Goal: Use online tool/utility: Use online tool/utility

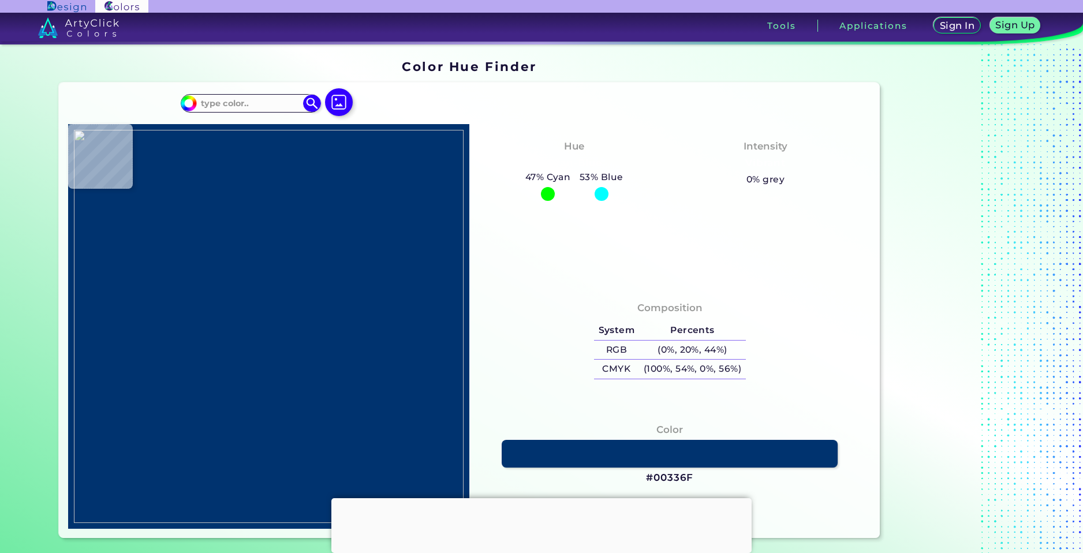
type input "#f8f4f0"
type input "#F8F4F0"
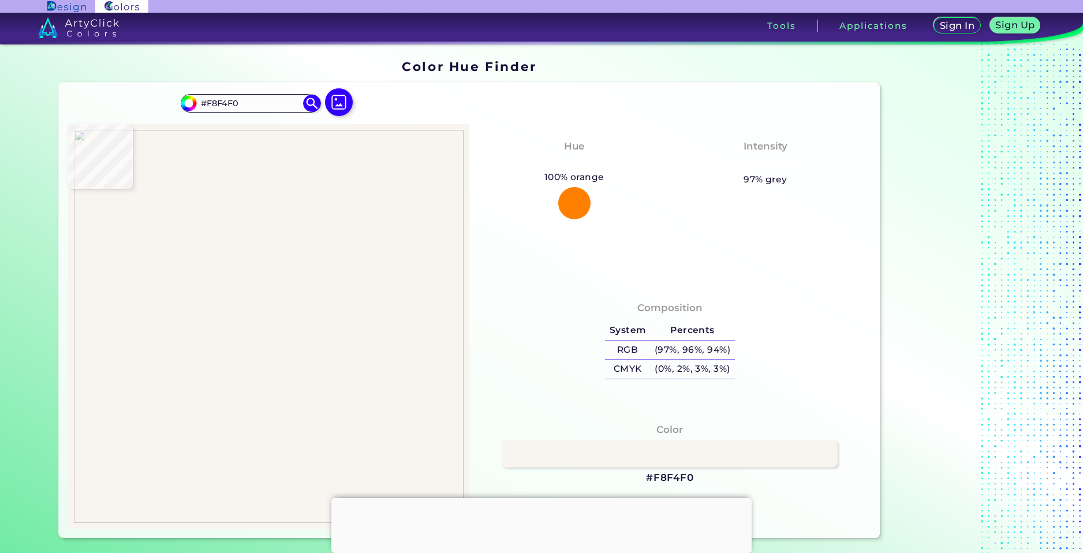
type input "#f0ece8"
type input "#F0ECE8"
type input "#bab7b4"
type input "#BAB7B4"
type input "#3e3d3c"
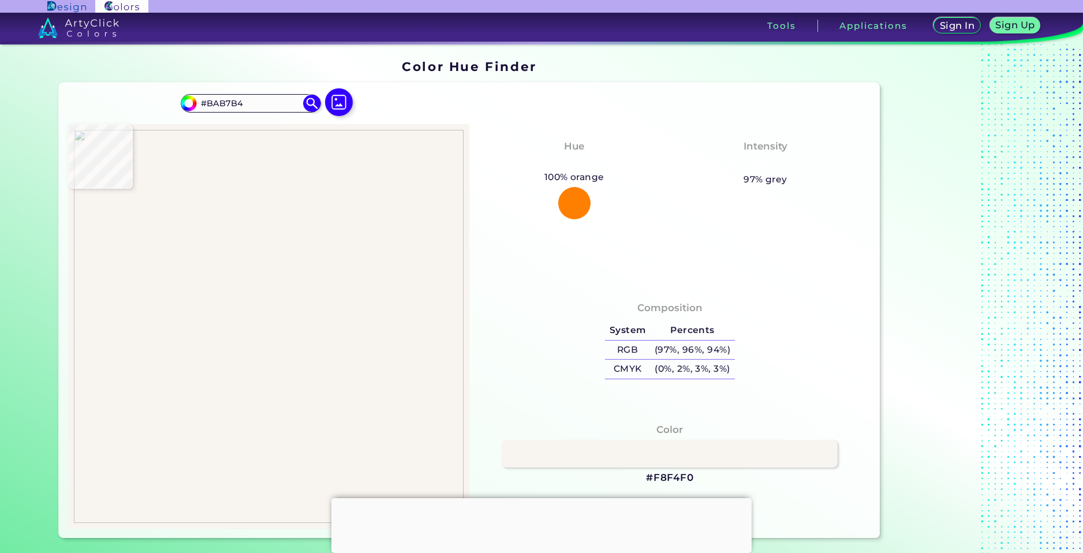
type input "#3E3D3C"
type input "#4c3840"
type input "#4C3840"
type input "#852552"
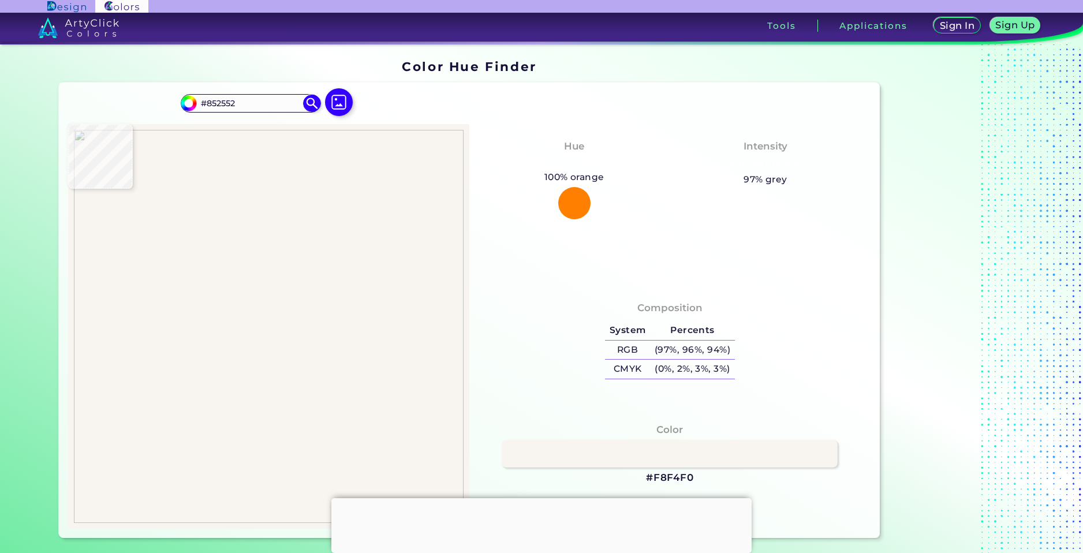
type input "#b11760"
type input "#B11760"
type input "#3b0720"
type input "#3B0720"
type input "#0e0108"
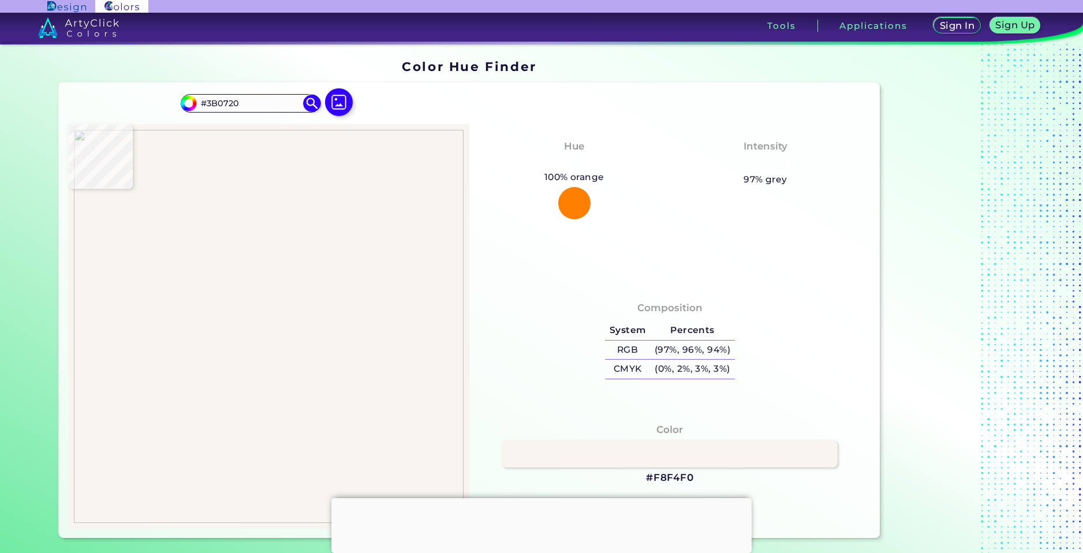
type input "#0E0108"
type input "#dd1d78"
type input "#DD1D78"
type input "#a21558"
type input "#A21558"
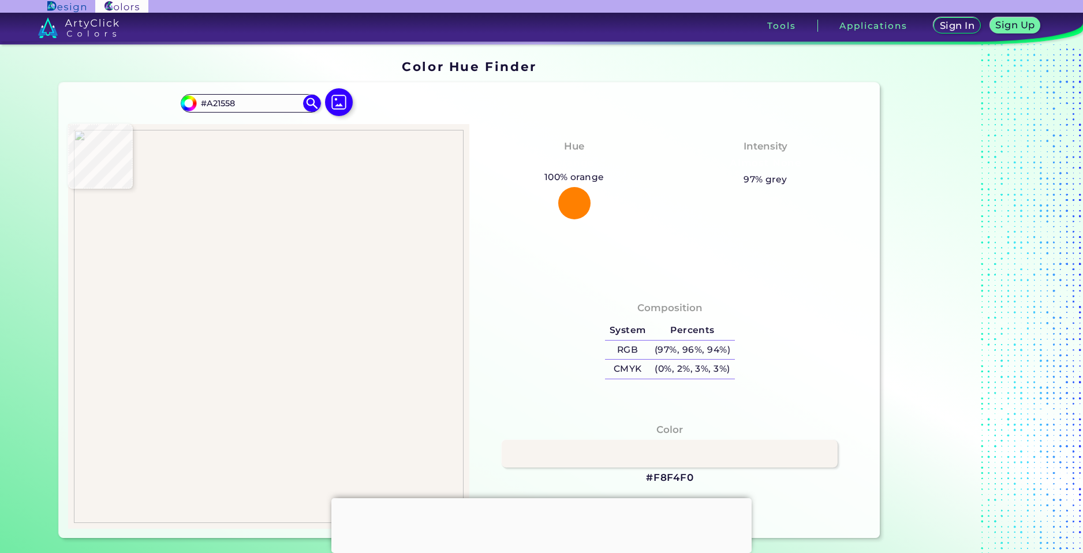
type input "#ec1f80"
type input "#EC1F80"
type input "#ce1b70"
type input "#CE1B70"
type input "#000000"
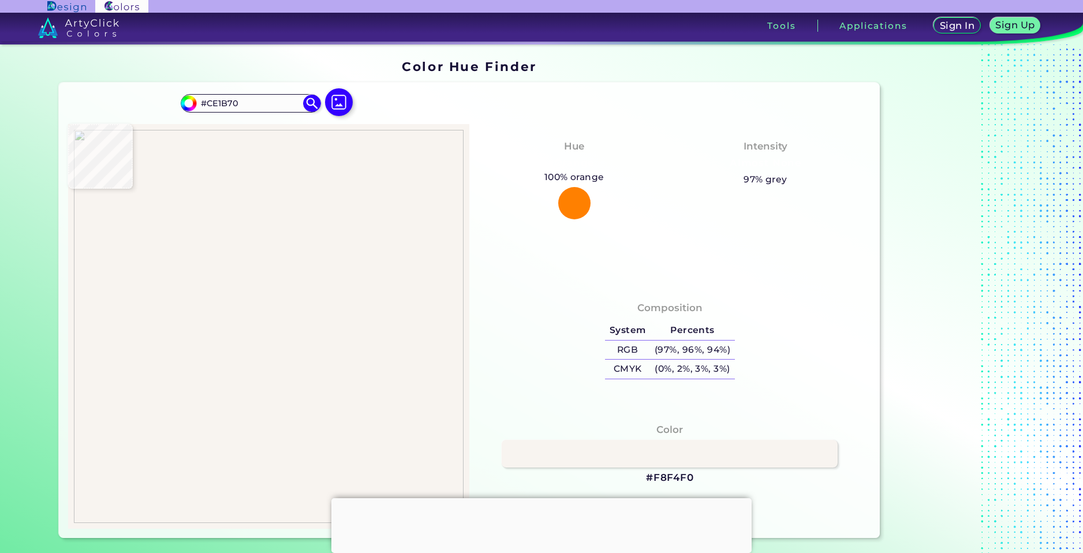
type input "#000000"
type input "#ec1f80"
type input "#EC1F80"
type input "#bf1968"
type input "#BF1968"
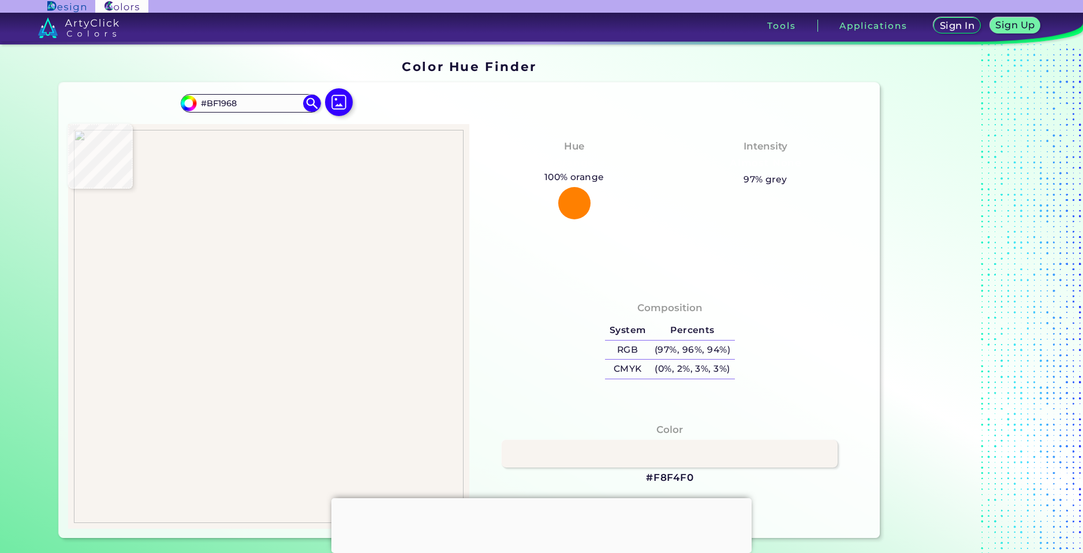
type input "#4093e4"
type input "#4093E4"
type input "#204972"
type input "#000000"
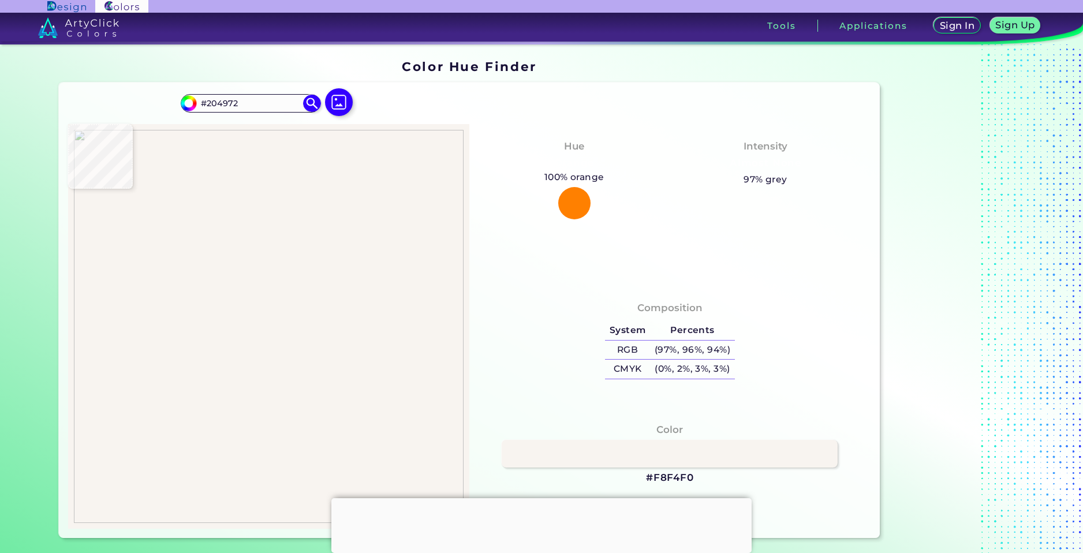
type input "#000000"
type input "#4093e4"
type input "#4093E4"
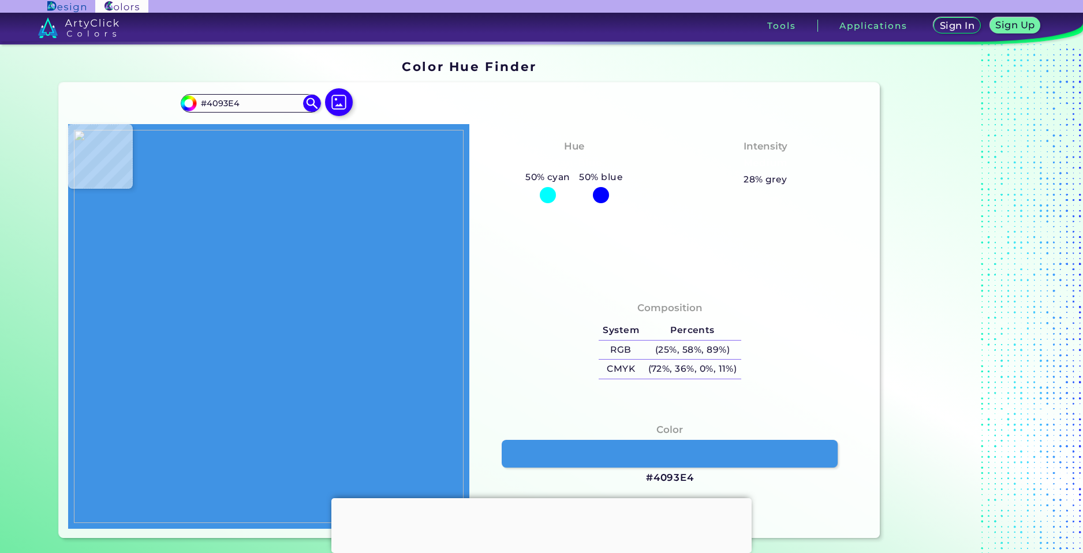
type input "#000000"
type input "#4f4e3a"
type input "#4F4E3A"
type input "#fffabc"
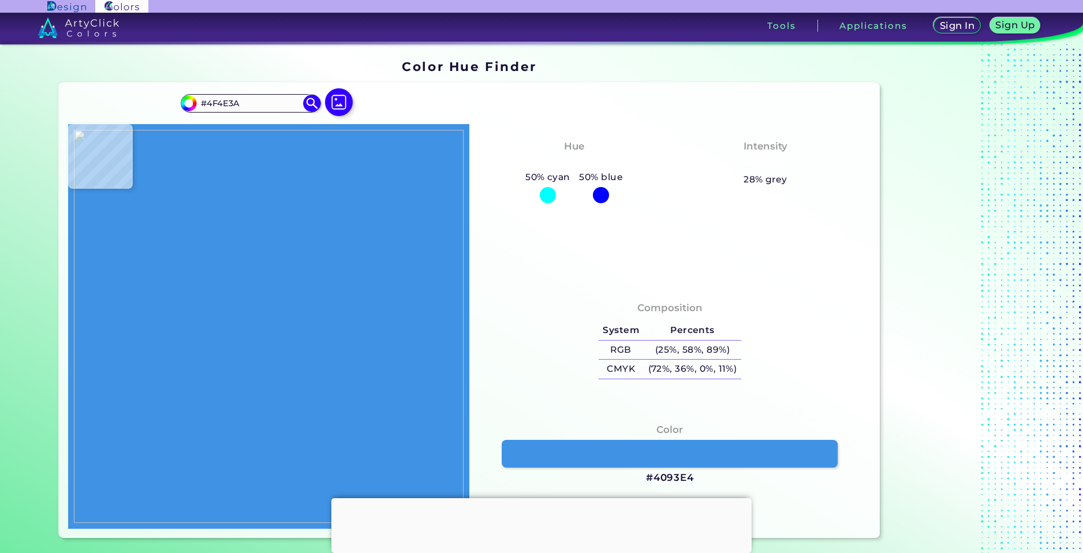
type input "#FFFABC"
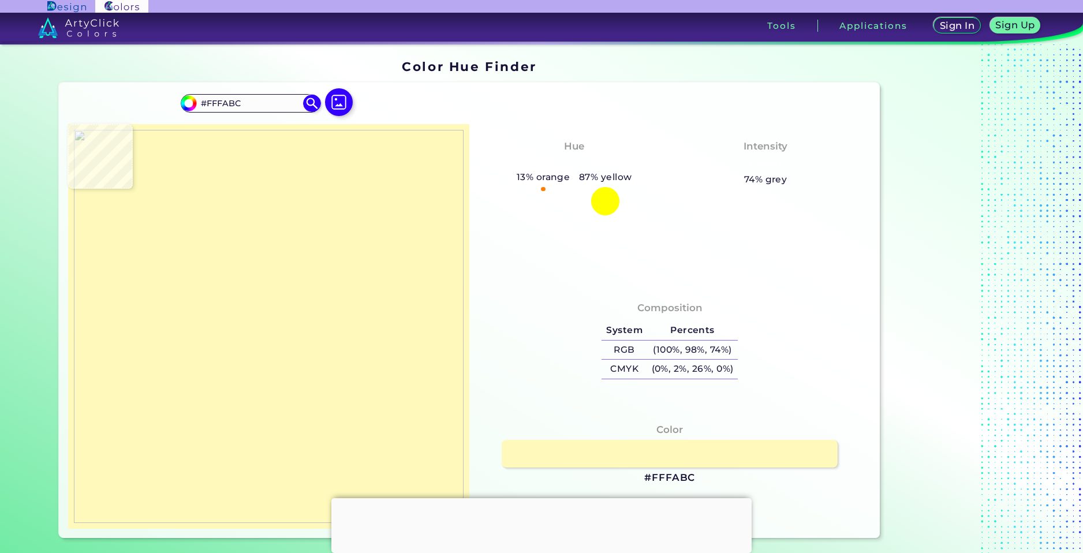
type input "#6f6d52"
type input "#6F6D52"
type input "#000000"
type input "#2e221e"
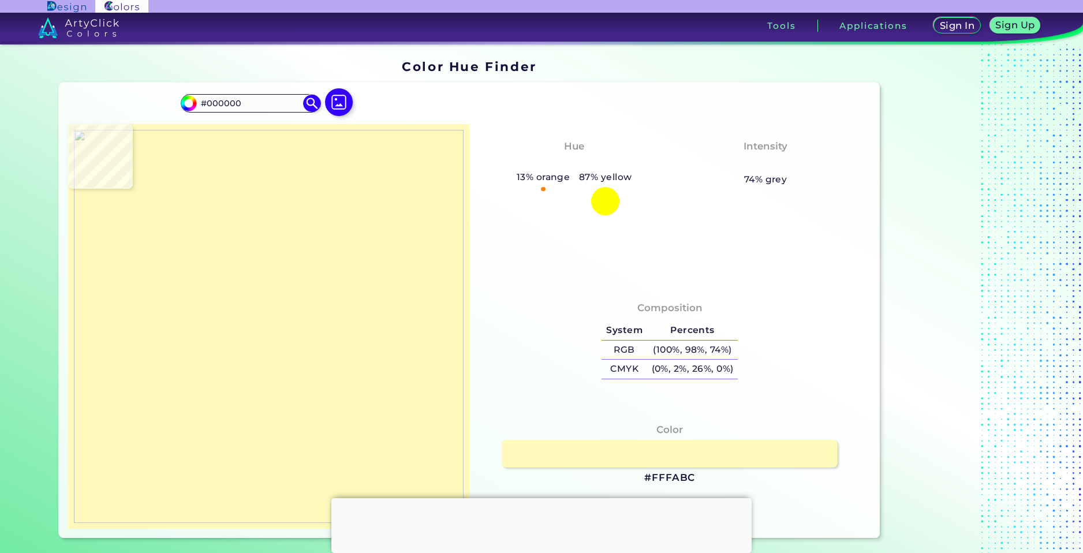
type input "#2E221E"
type input "#876259"
type input "#fab6a4"
type input "#FAB6A4"
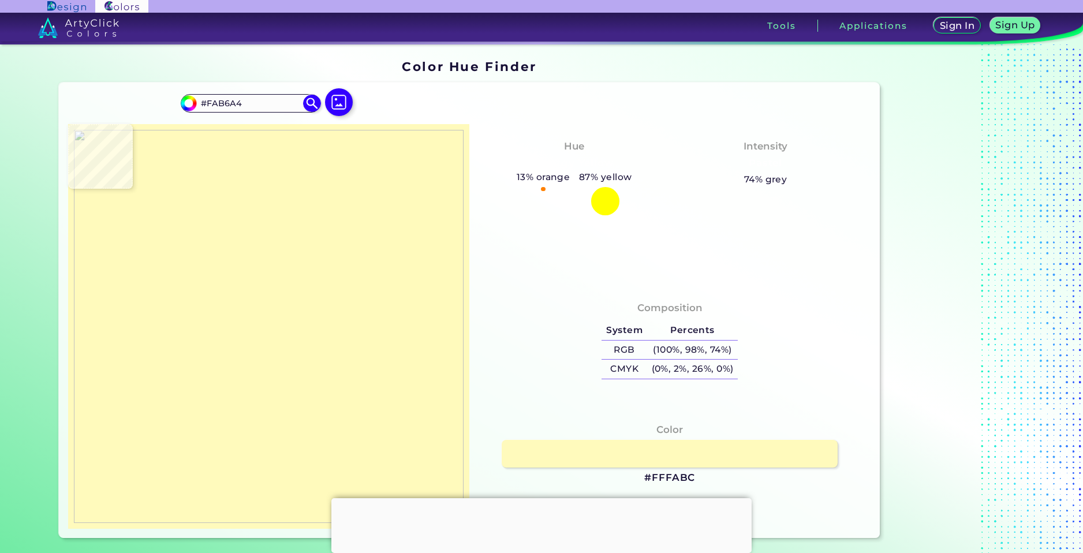
type input "#fbbaa4"
type input "#FBBAA4"
type input "#ffc5a5"
type input "#FFC5A5"
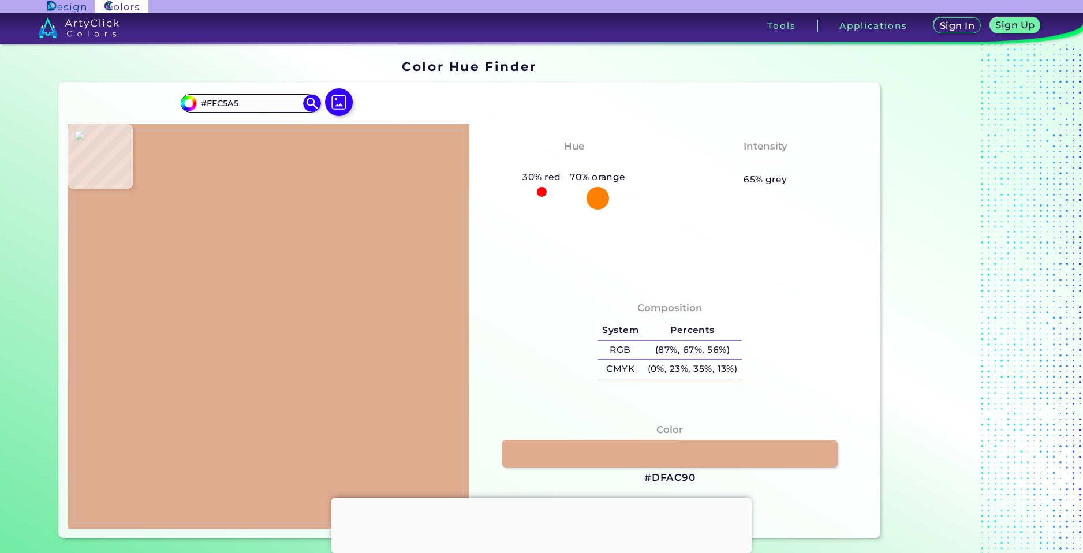
type input "#dfac90"
type input "#DFAC90"
type input "#5f493d"
type input "#5F493D"
type input "#000000"
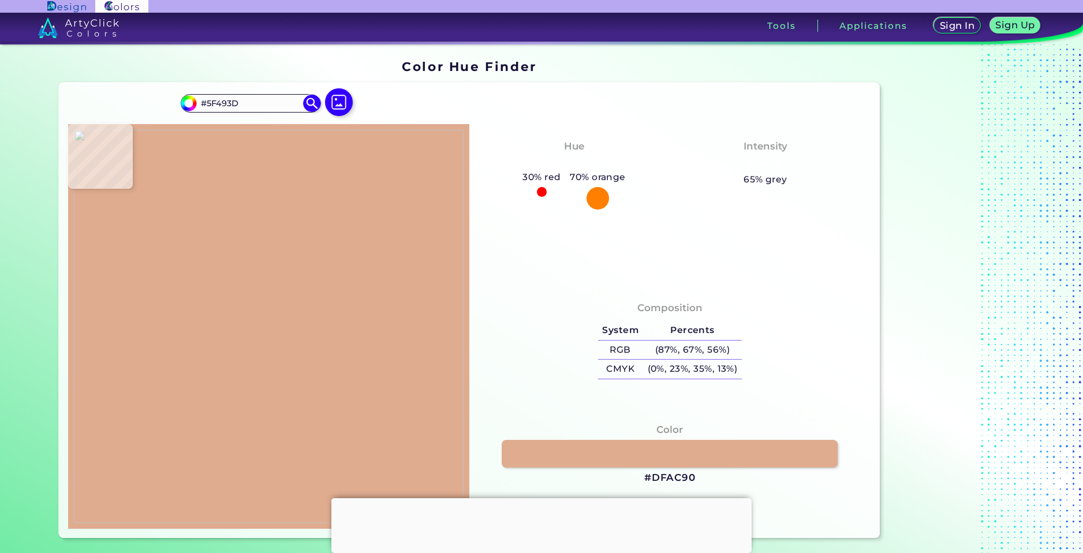
type input "#000000"
type input "#070707"
type input "#494544"
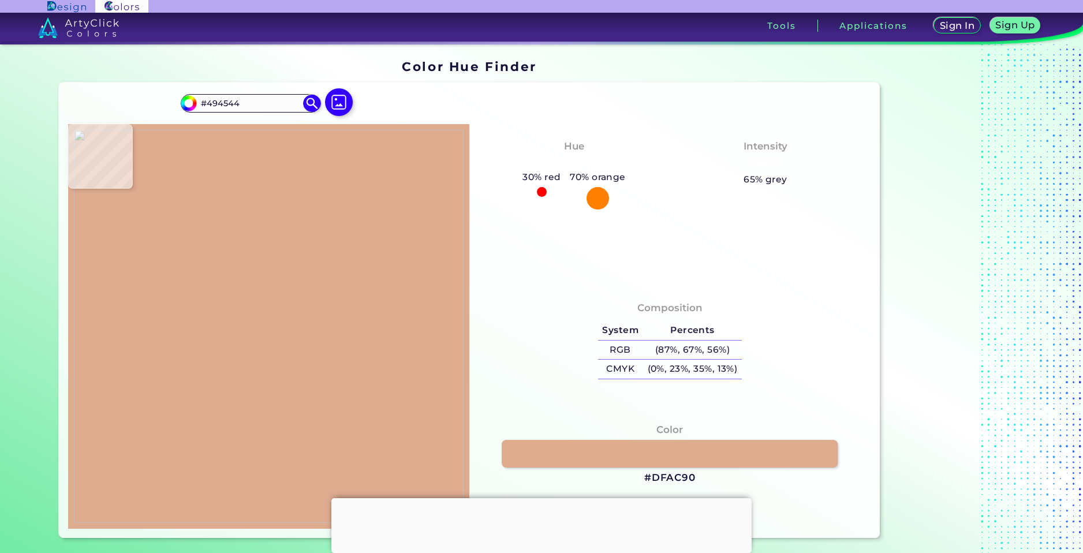
type input "#343434"
type input "#000000"
type input "#0f0c0a"
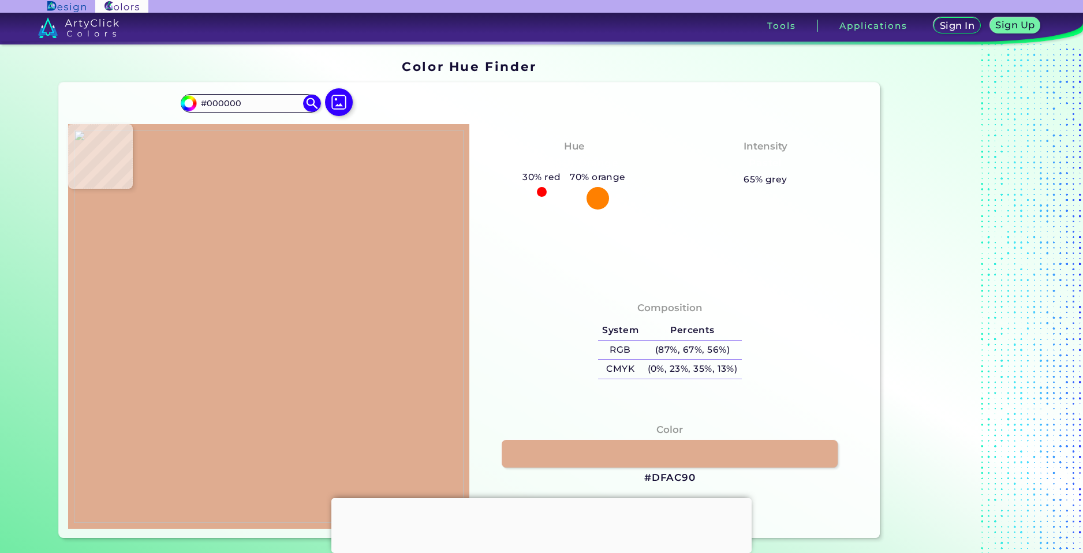
type input "#0F0C0A"
type input "#8f6e5c"
type input "#8F6E5C"
type input "#ffc5a5"
type input "#FFC5A5"
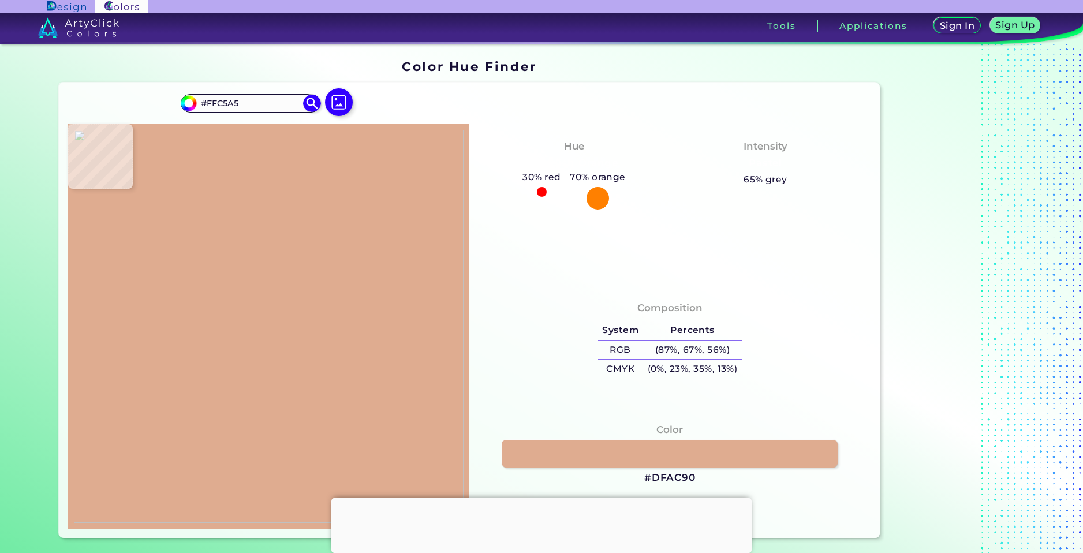
type input "#000000"
type input "#696969"
type input "#787878"
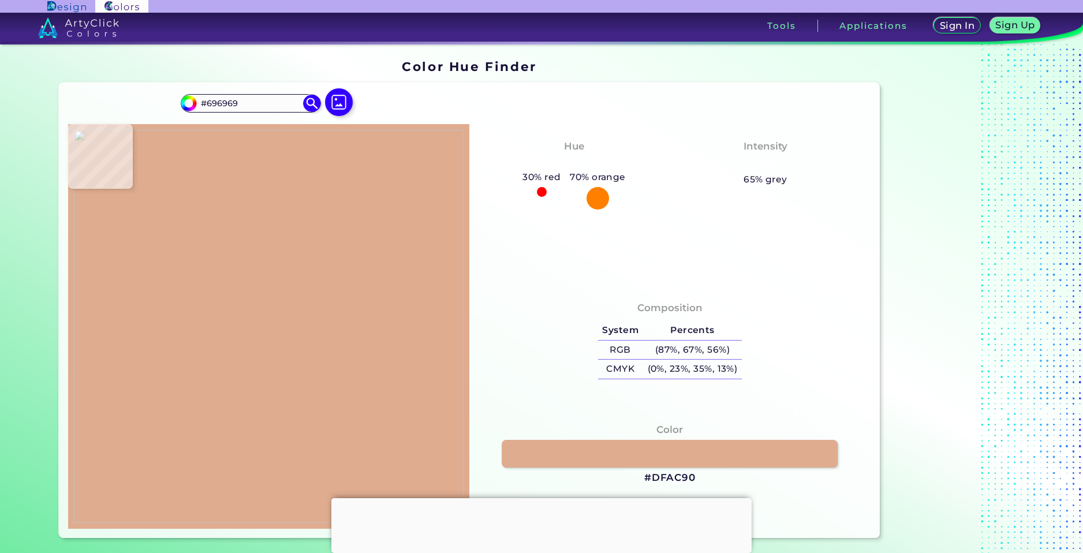
type input "#787878"
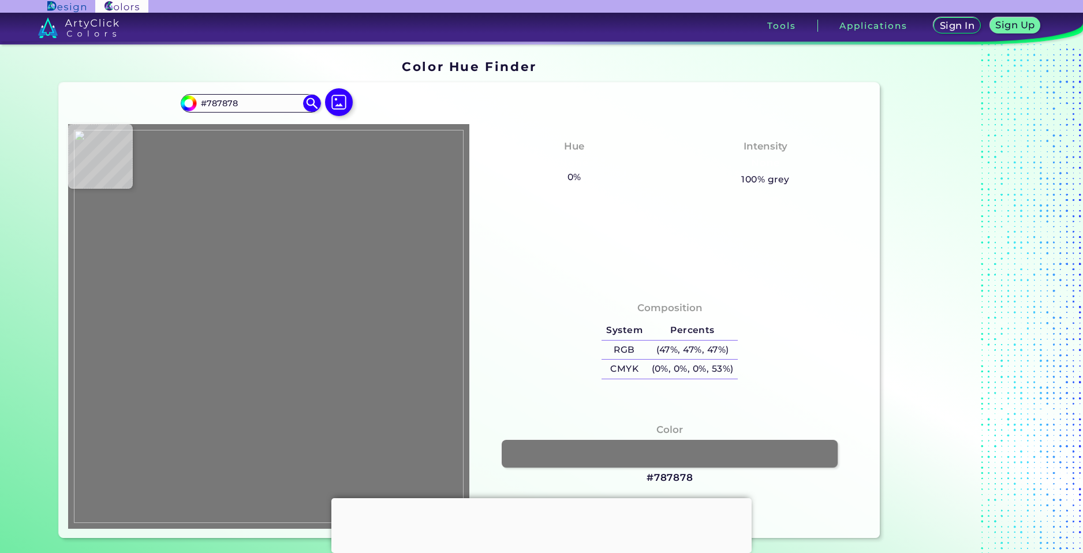
type input "#252525"
type input "#787878"
type input "#767676"
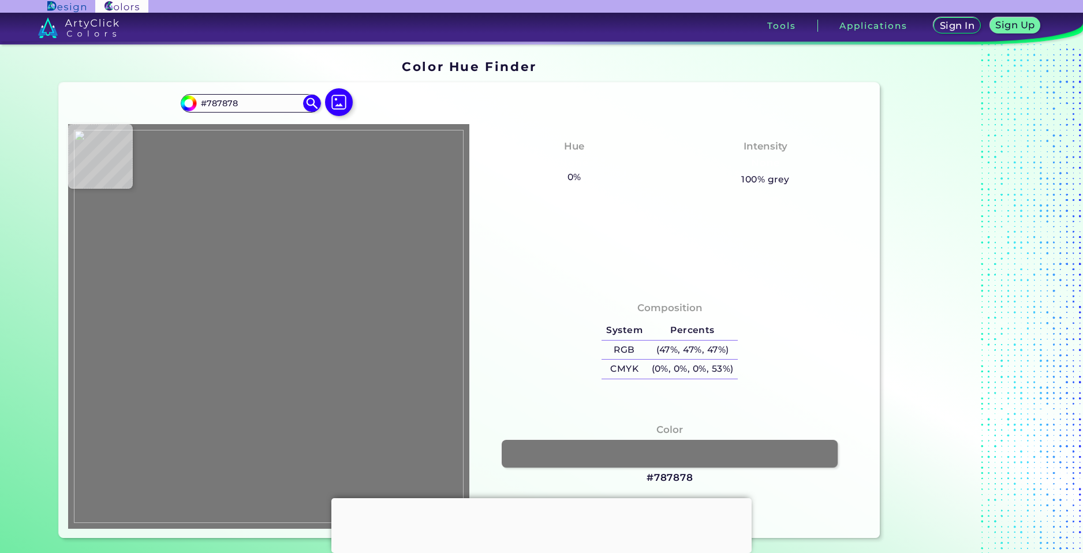
type input "#767676"
type input "#787878"
type input "#838383"
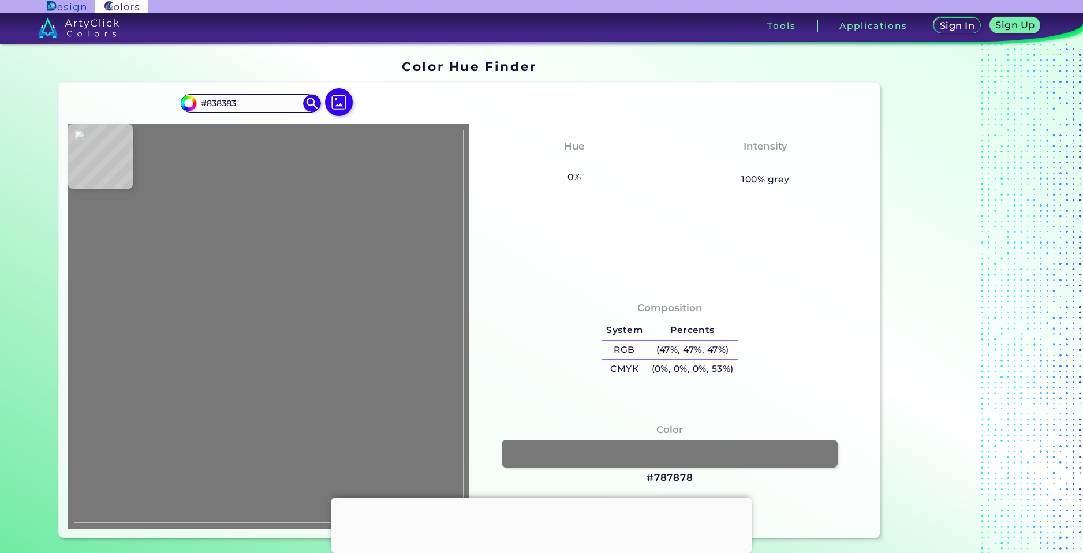
type input "#aaaaaa"
type input "#AAAAAA"
type input "#d2d2d2"
type input "#D2D2D2"
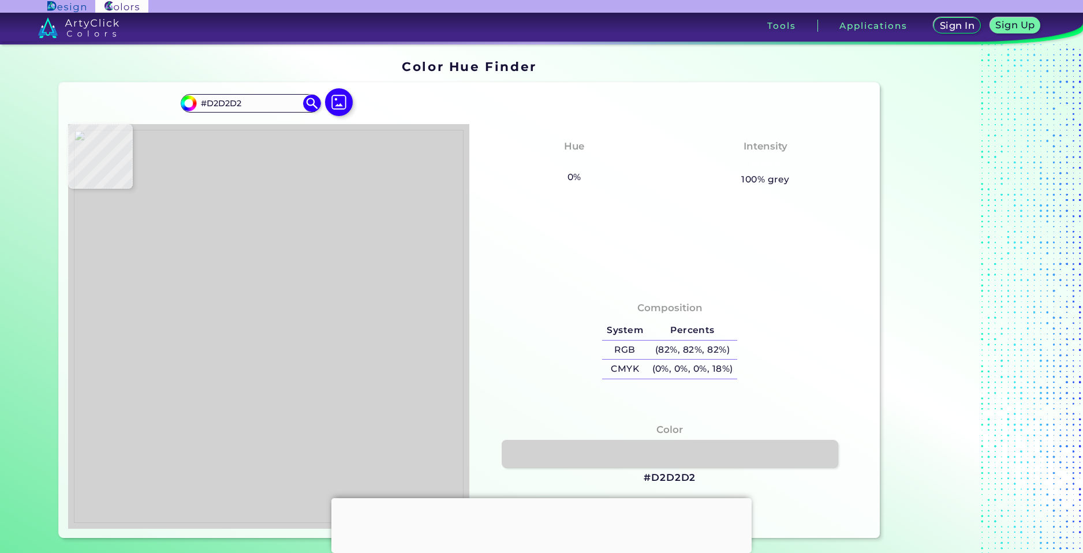
click at [232, 457] on img at bounding box center [269, 327] width 390 height 394
drag, startPoint x: 704, startPoint y: 471, endPoint x: 647, endPoint y: 483, distance: 58.9
click at [647, 483] on div "Color #D2D2D2" at bounding box center [670, 454] width 383 height 74
drag, startPoint x: 700, startPoint y: 480, endPoint x: 648, endPoint y: 476, distance: 52.2
click at [649, 476] on div "Color #D2D2D2" at bounding box center [670, 454] width 383 height 74
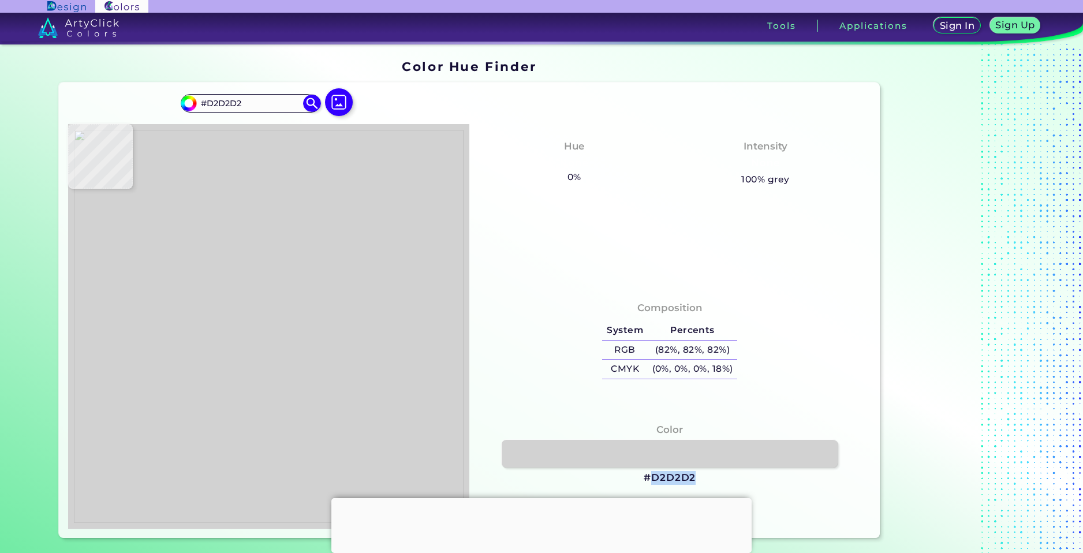
copy h3 "D2D2D2"
